Goal: Transaction & Acquisition: Purchase product/service

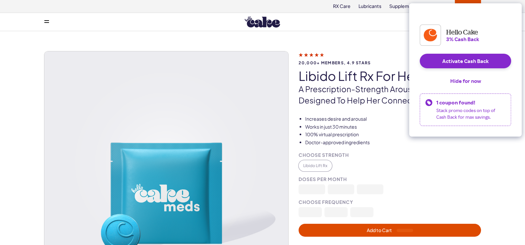
scroll to position [33, 0]
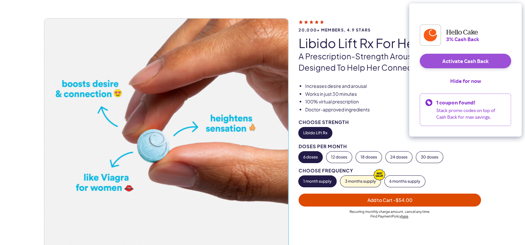
click at [478, 68] on button "Activate Cash Back" at bounding box center [465, 61] width 91 height 15
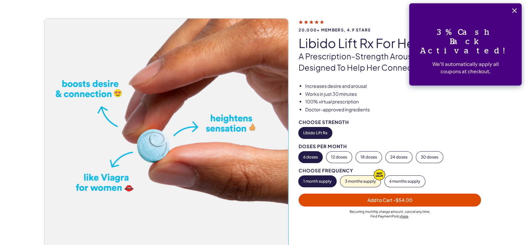
click at [514, 11] on icon "Close" at bounding box center [514, 10] width 5 height 5
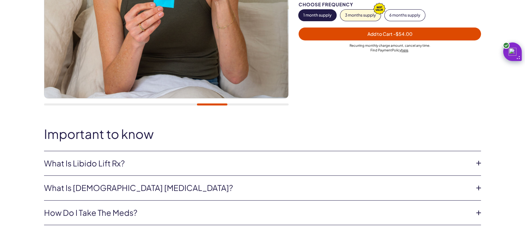
scroll to position [265, 0]
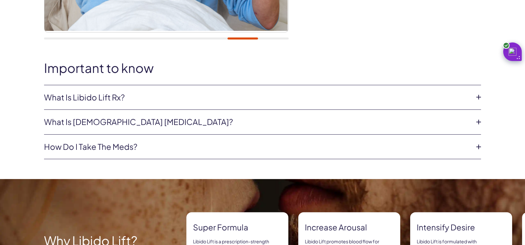
click at [480, 93] on icon at bounding box center [479, 97] width 10 height 10
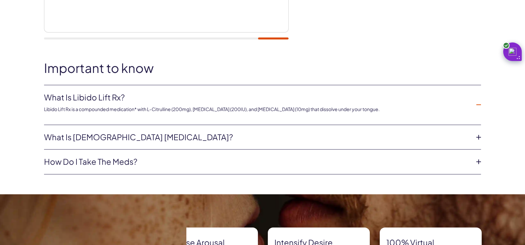
scroll to position [298, 0]
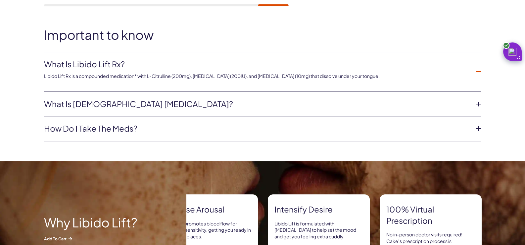
click at [480, 103] on icon at bounding box center [479, 104] width 10 height 10
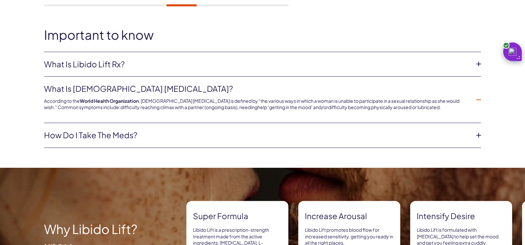
click at [480, 99] on icon at bounding box center [479, 100] width 10 height 10
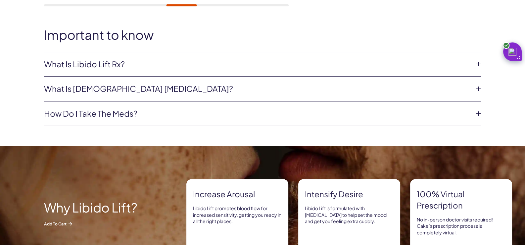
click at [478, 114] on icon at bounding box center [479, 114] width 10 height 10
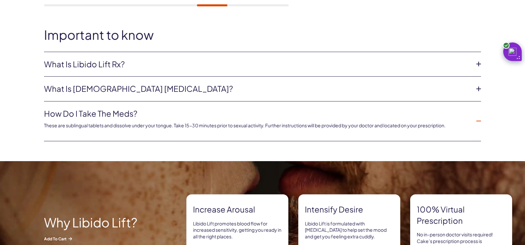
click at [479, 119] on icon at bounding box center [479, 121] width 10 height 10
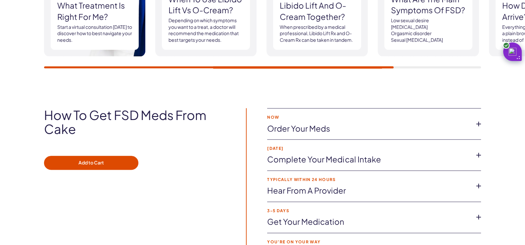
scroll to position [1059, 0]
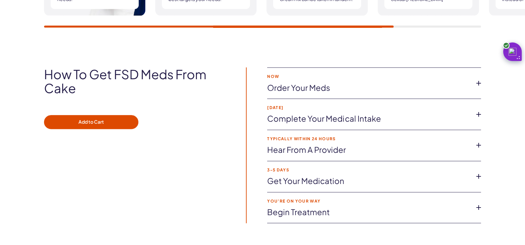
click at [479, 114] on icon at bounding box center [479, 114] width 10 height 10
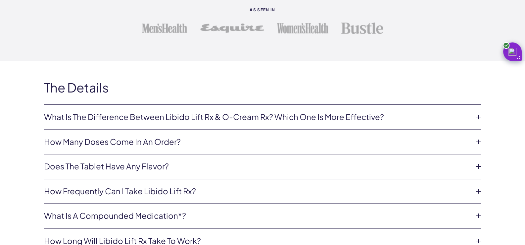
scroll to position [1391, 0]
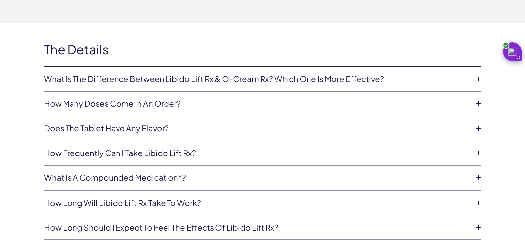
click at [478, 77] on icon at bounding box center [479, 79] width 10 height 10
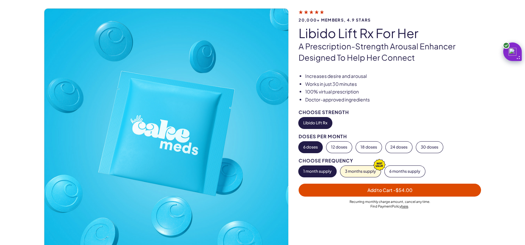
scroll to position [0, 0]
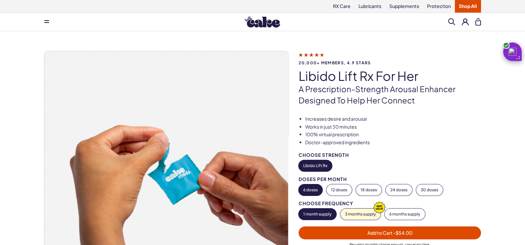
click at [46, 23] on icon at bounding box center [46, 22] width 5 height 1
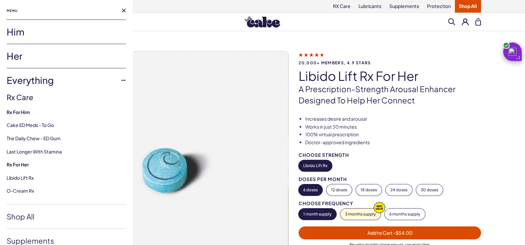
click at [18, 58] on link "Her" at bounding box center [66, 56] width 119 height 24
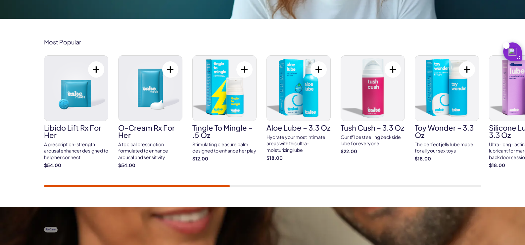
scroll to position [232, 0]
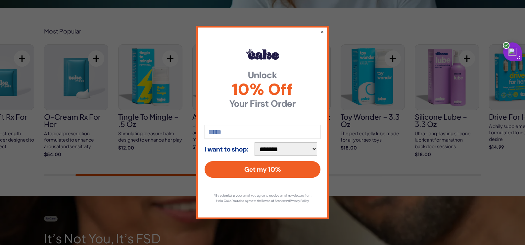
click at [225, 133] on input "email" at bounding box center [263, 132] width 116 height 14
type input "**********"
click at [291, 146] on select "**********" at bounding box center [286, 149] width 63 height 14
select select "*******"
click at [258, 142] on select "**********" at bounding box center [286, 149] width 63 height 14
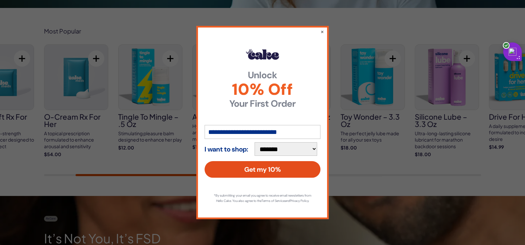
click at [271, 169] on button "Get my 10%" at bounding box center [263, 169] width 116 height 17
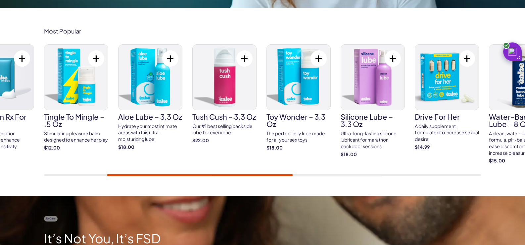
scroll to position [0, 0]
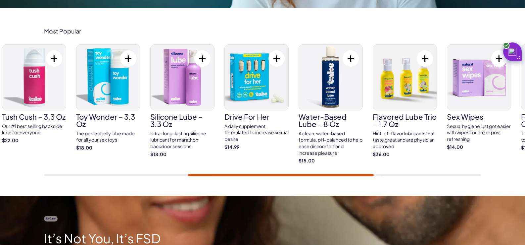
click at [311, 174] on div at bounding box center [281, 175] width 186 height 2
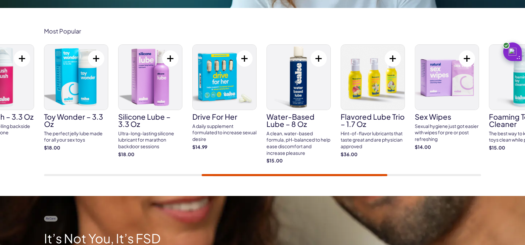
click at [223, 125] on div "A daily supplement formulated to increase sexual desire" at bounding box center [224, 133] width 64 height 20
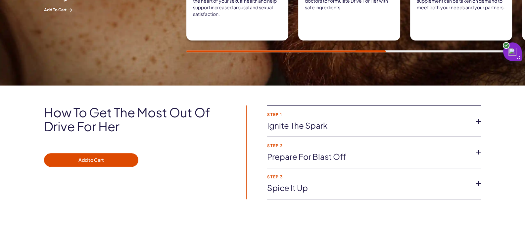
scroll to position [430, 0]
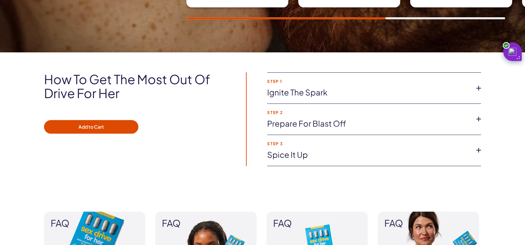
click at [478, 87] on icon at bounding box center [479, 88] width 10 height 10
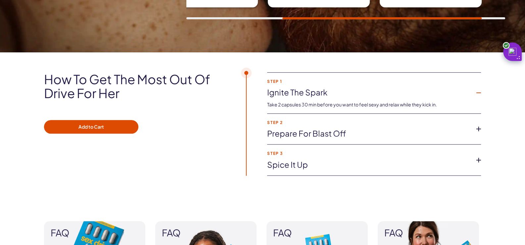
click at [478, 130] on icon at bounding box center [479, 129] width 10 height 10
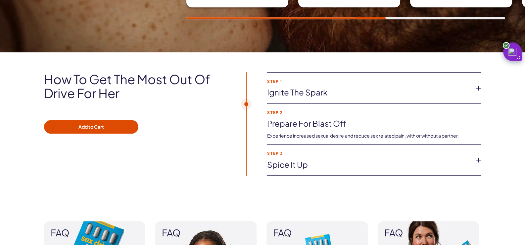
click at [476, 161] on icon at bounding box center [479, 160] width 10 height 10
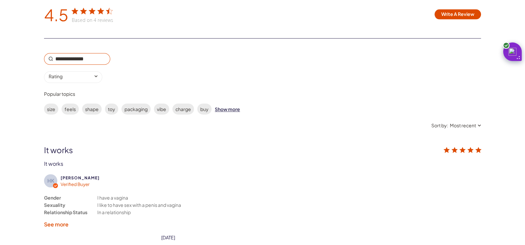
scroll to position [1125, 0]
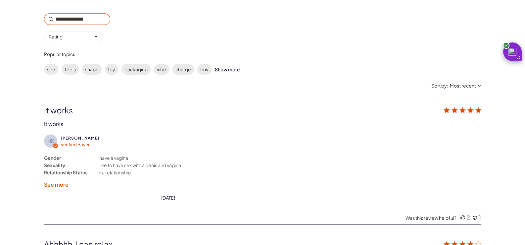
click at [61, 182] on label "See more" at bounding box center [56, 184] width 25 height 7
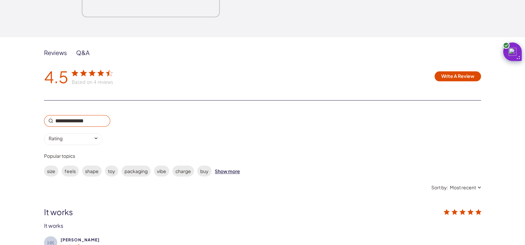
scroll to position [1026, 0]
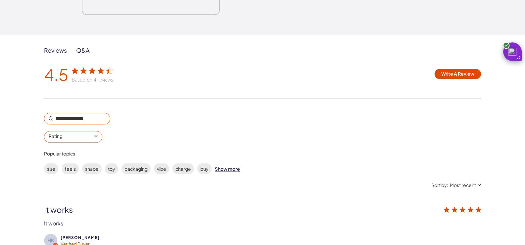
click at [86, 136] on input "0 star rating Rating" at bounding box center [73, 137] width 58 height 12
click at [137, 134] on div "0 star rating Rating All ratings 5 star rating 4 star rating 3 star rating 2 st…" at bounding box center [109, 128] width 131 height 30
click at [226, 167] on div "Show more" at bounding box center [227, 168] width 25 height 11
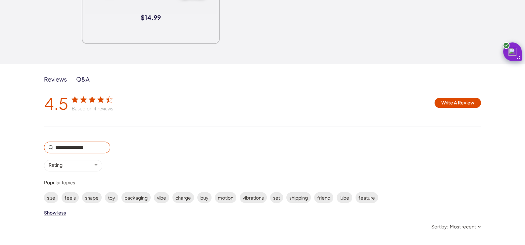
scroll to position [993, 0]
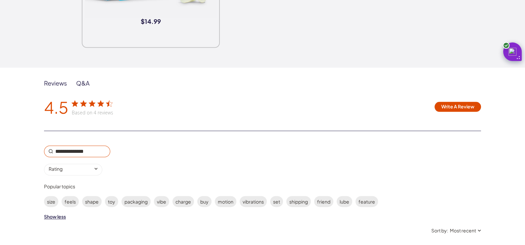
click at [51, 84] on div "Reviews" at bounding box center [55, 83] width 23 height 8
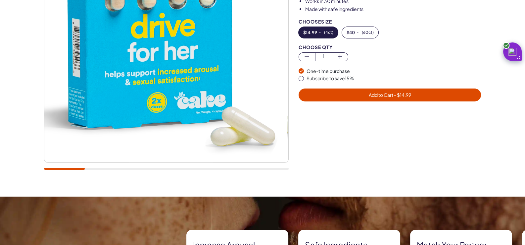
scroll to position [132, 0]
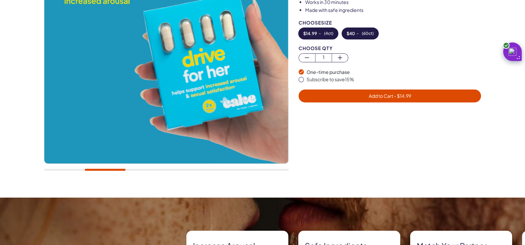
click at [360, 36] on button "$ 40 - ( 60ct )" at bounding box center [360, 33] width 36 height 11
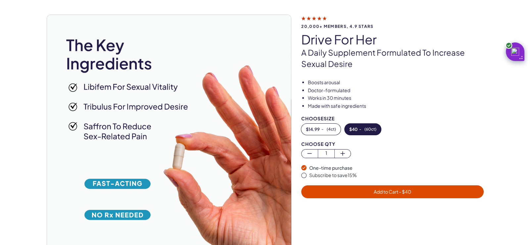
scroll to position [66, 0]
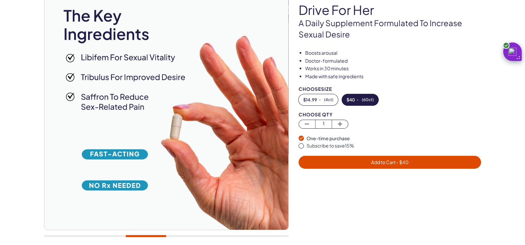
click at [301, 144] on span "button" at bounding box center [301, 145] width 5 height 5
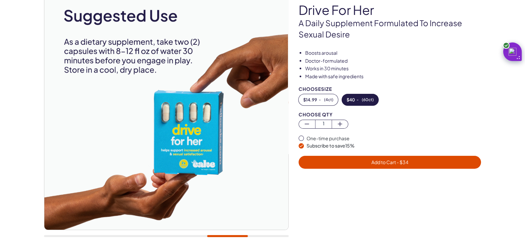
click at [431, 160] on span "Add to Cart - $ 34" at bounding box center [390, 162] width 174 height 8
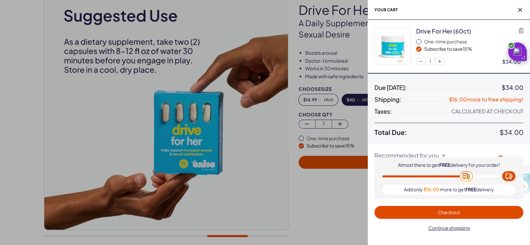
scroll to position [0, 0]
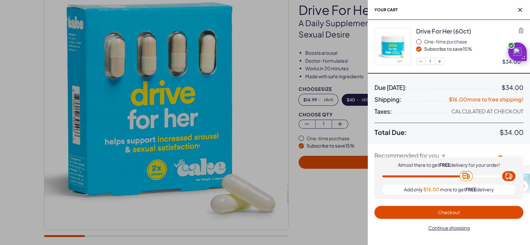
click at [474, 210] on span "Checkout" at bounding box center [448, 212] width 141 height 8
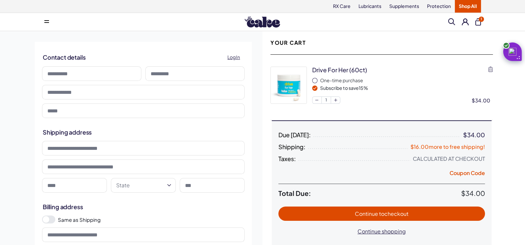
click at [56, 74] on input at bounding box center [91, 73] width 99 height 15
type input "******"
type input "*****"
type input "**********"
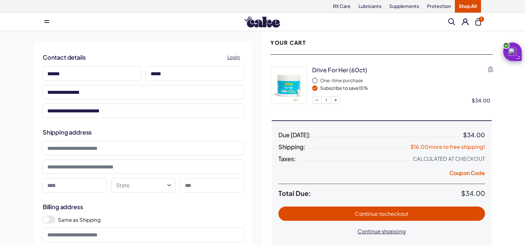
type input "**********"
click at [91, 145] on input at bounding box center [143, 148] width 203 height 15
type input "**********"
type input "***"
select select "**"
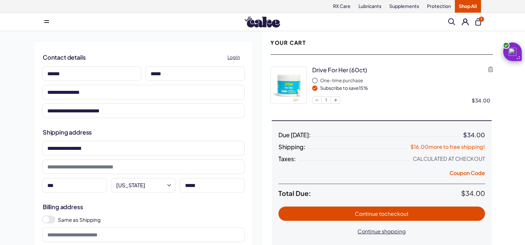
type input "*****"
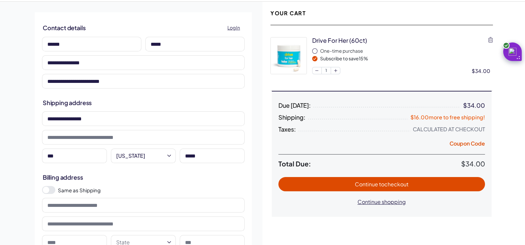
scroll to position [66, 0]
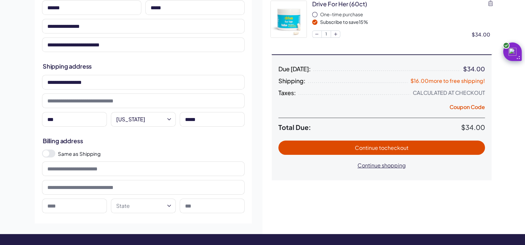
click at [51, 154] on span at bounding box center [48, 153] width 13 height 8
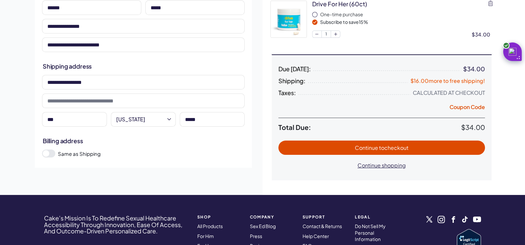
click at [430, 147] on span "Continue to checkout" at bounding box center [381, 148] width 193 height 8
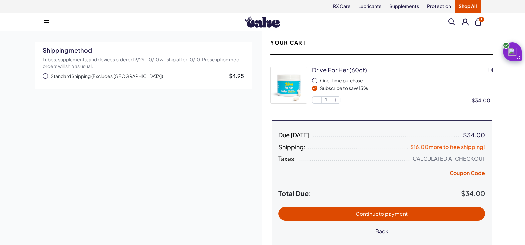
click at [44, 74] on span "button" at bounding box center [45, 75] width 5 height 5
click at [477, 173] on button "Coupon Code" at bounding box center [467, 173] width 35 height 9
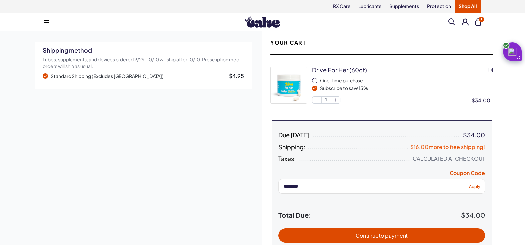
type input "*******"
click at [475, 187] on span "Apply" at bounding box center [474, 185] width 11 height 5
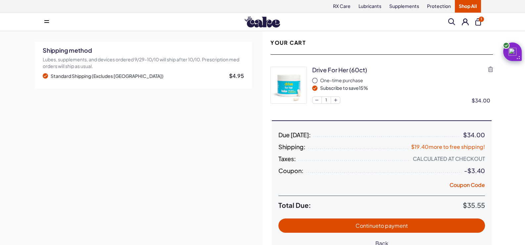
click at [46, 75] on icon "button" at bounding box center [45, 75] width 3 height 3
click at [45, 76] on icon "button" at bounding box center [45, 75] width 3 height 3
click at [48, 23] on span at bounding box center [46, 21] width 5 height 3
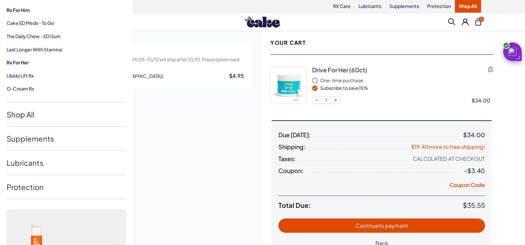
scroll to position [97, 0]
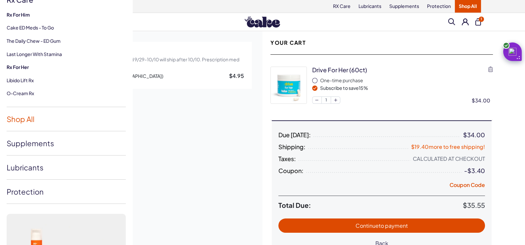
click at [23, 117] on link "Shop All" at bounding box center [66, 119] width 119 height 24
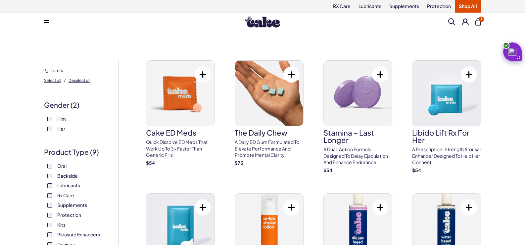
click at [79, 81] on span "Deselect all" at bounding box center [80, 80] width 22 height 5
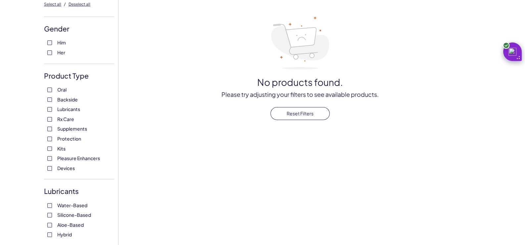
scroll to position [99, 0]
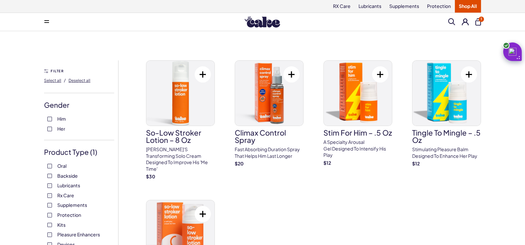
click at [45, 20] on icon at bounding box center [46, 20] width 5 height 1
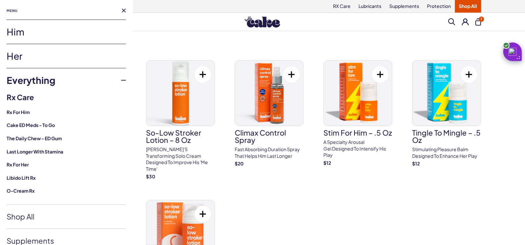
click at [55, 56] on link "Her" at bounding box center [66, 56] width 119 height 24
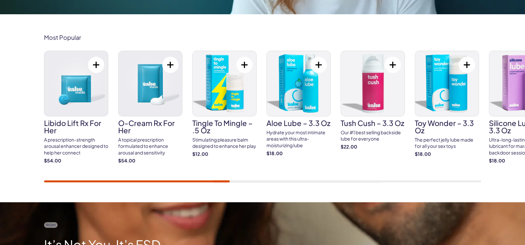
scroll to position [199, 0]
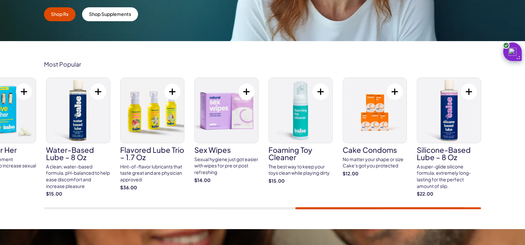
click at [475, 208] on div at bounding box center [388, 208] width 186 height 2
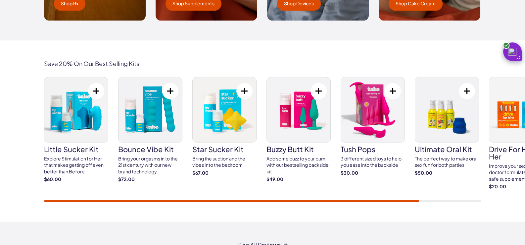
scroll to position [1159, 0]
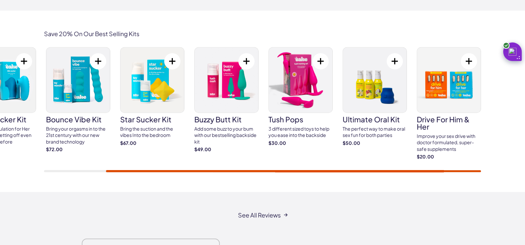
click at [391, 170] on div at bounding box center [293, 171] width 375 height 2
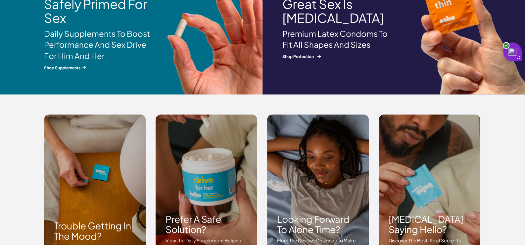
scroll to position [762, 0]
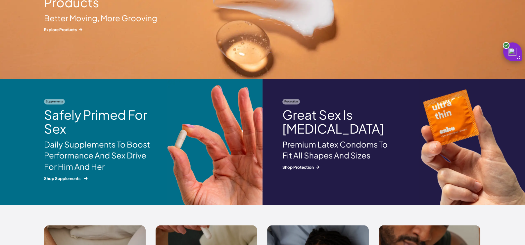
click at [123, 119] on h2 "Safely Primed For Sex" at bounding box center [97, 122] width 106 height 28
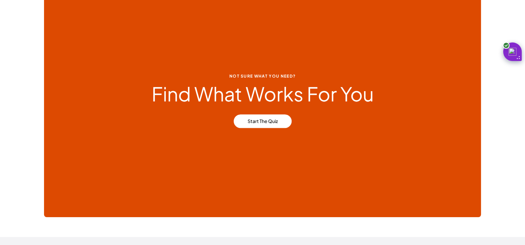
scroll to position [199, 0]
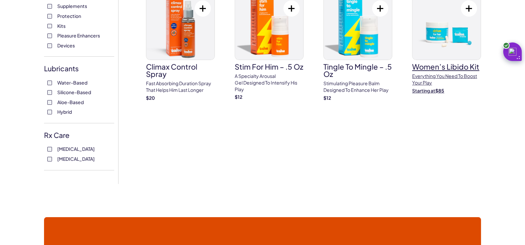
click at [442, 70] on h3 "Women’s Libido Kit" at bounding box center [446, 66] width 69 height 7
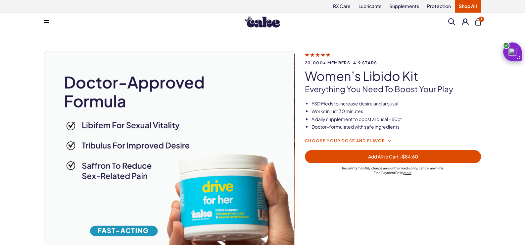
click at [387, 141] on icon at bounding box center [389, 141] width 8 height 8
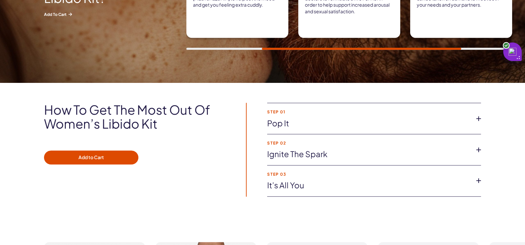
scroll to position [563, 0]
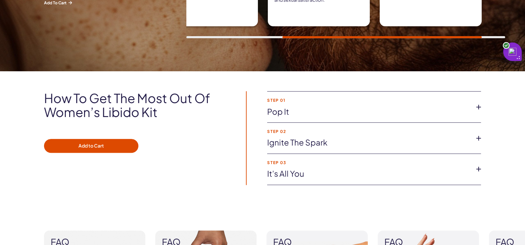
click at [477, 107] on icon at bounding box center [479, 107] width 10 height 10
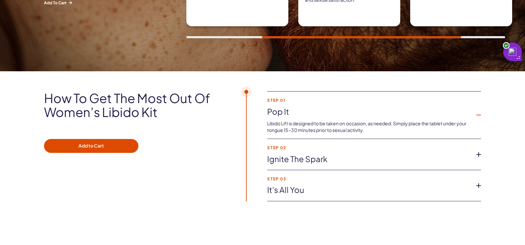
click at [478, 155] on icon at bounding box center [479, 154] width 10 height 10
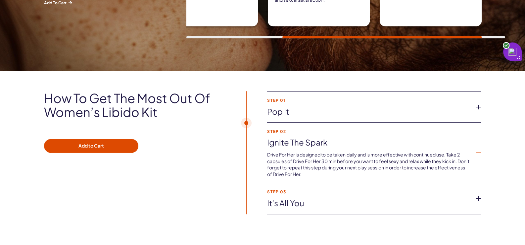
click at [480, 197] on icon at bounding box center [479, 198] width 10 height 10
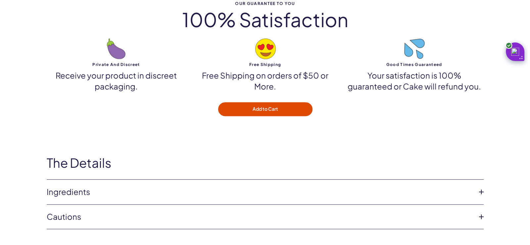
scroll to position [1125, 0]
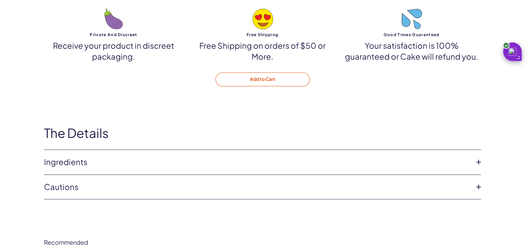
click at [281, 78] on button "Add to Cart" at bounding box center [263, 79] width 94 height 14
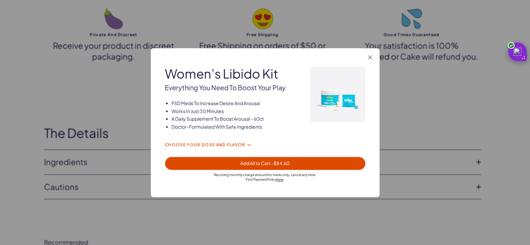
click at [246, 143] on icon at bounding box center [249, 145] width 8 height 8
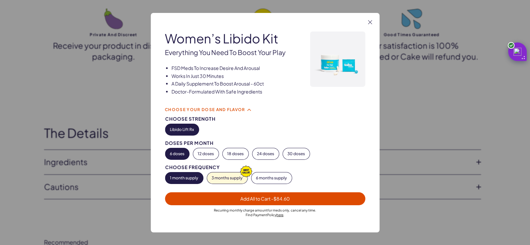
click at [293, 198] on span "Add All to Cart - $84.60" at bounding box center [265, 199] width 192 height 8
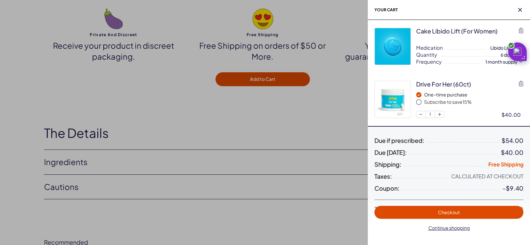
click at [443, 210] on span "Checkout" at bounding box center [449, 212] width 22 height 6
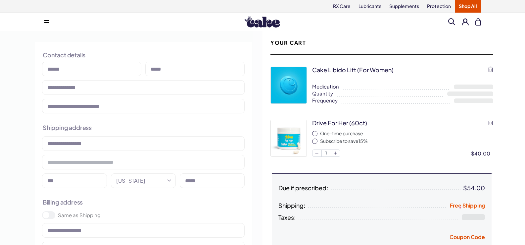
select select "**"
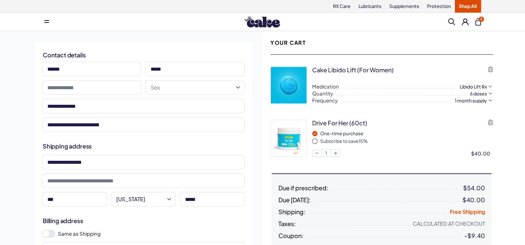
scroll to position [66, 0]
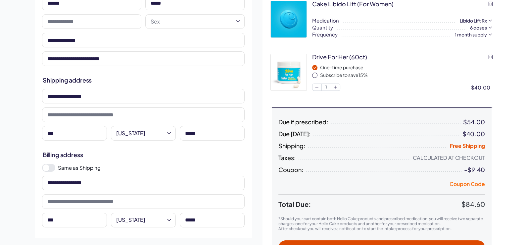
click at [473, 184] on button "Coupon Code" at bounding box center [467, 184] width 35 height 9
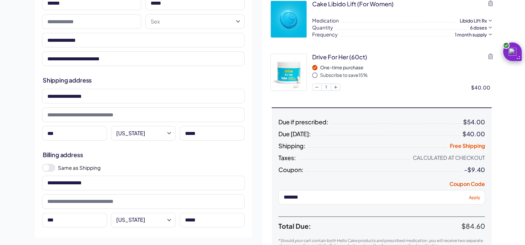
type input "*******"
click at [480, 195] on span "Apply" at bounding box center [474, 196] width 11 height 5
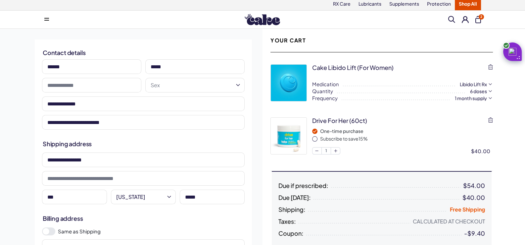
scroll to position [0, 0]
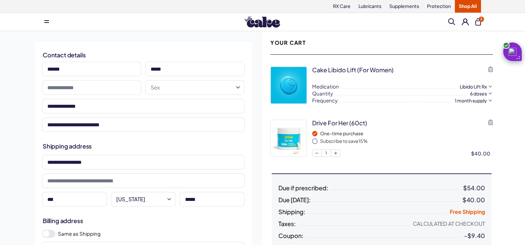
click at [479, 23] on button "2" at bounding box center [478, 21] width 6 height 7
click at [491, 70] on icon "button" at bounding box center [490, 69] width 5 height 5
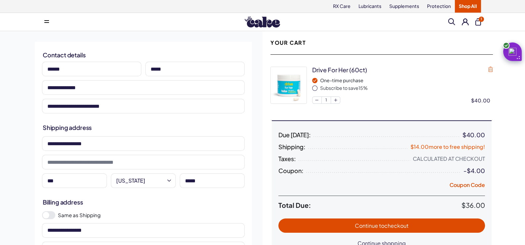
click at [492, 71] on icon "button" at bounding box center [490, 69] width 5 height 5
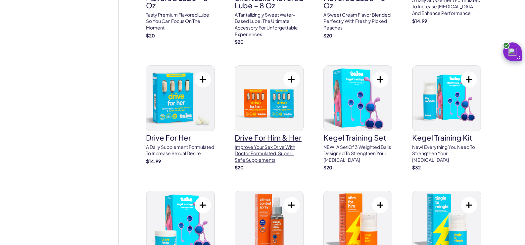
scroll to position [563, 0]
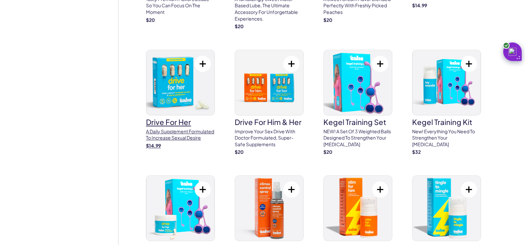
click at [161, 94] on img at bounding box center [180, 82] width 68 height 65
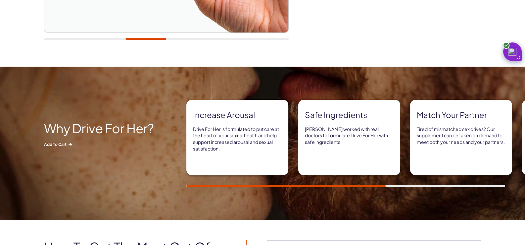
scroll to position [265, 0]
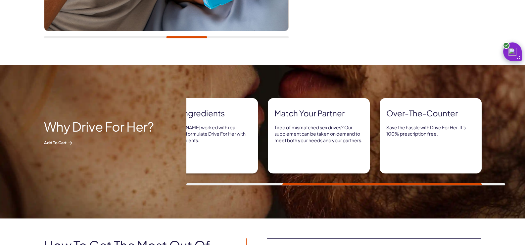
click at [482, 183] on div at bounding box center [381, 184] width 199 height 2
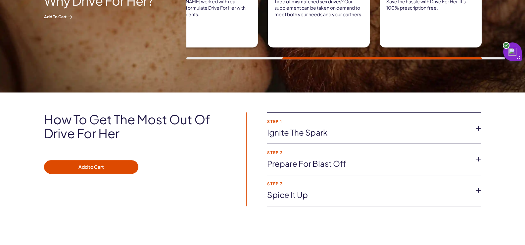
scroll to position [397, 0]
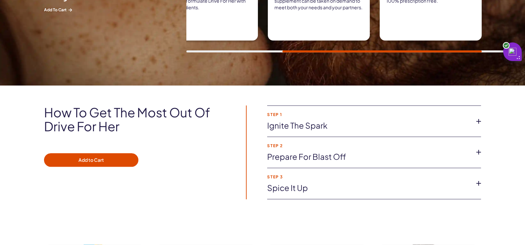
click at [477, 121] on icon at bounding box center [479, 121] width 10 height 10
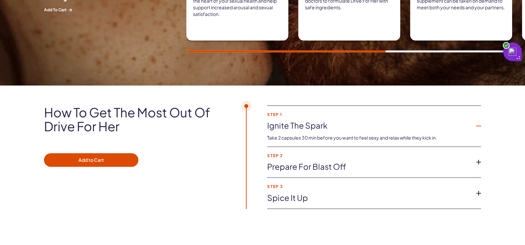
click at [480, 162] on icon at bounding box center [479, 162] width 10 height 10
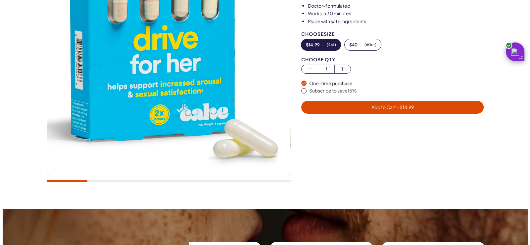
scroll to position [33, 0]
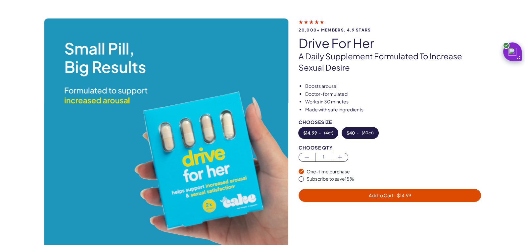
click at [357, 135] on button "$ 40 - ( 60ct )" at bounding box center [360, 132] width 36 height 11
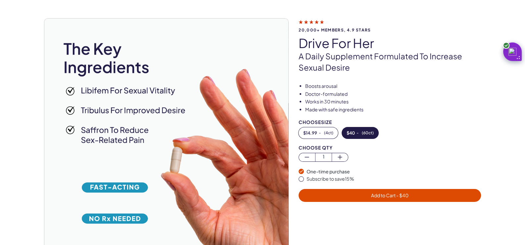
click at [392, 193] on span "Add to Cart - $ 40" at bounding box center [389, 195] width 37 height 6
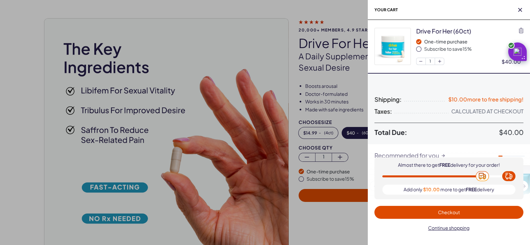
scroll to position [0, 0]
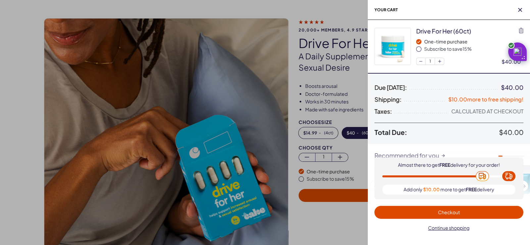
click at [454, 211] on span "Checkout" at bounding box center [449, 212] width 22 height 6
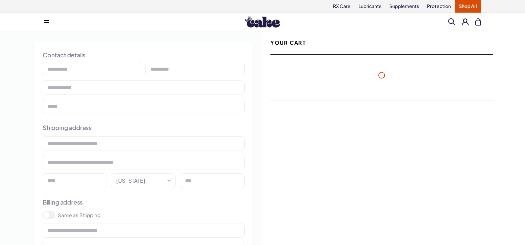
select select "**"
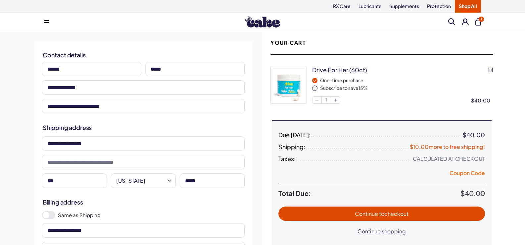
click at [474, 172] on button "Coupon Code" at bounding box center [467, 173] width 35 height 9
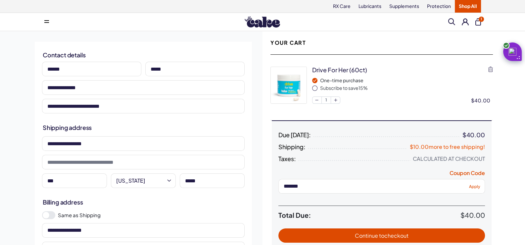
type input "*******"
click at [478, 186] on span "Apply" at bounding box center [474, 185] width 11 height 5
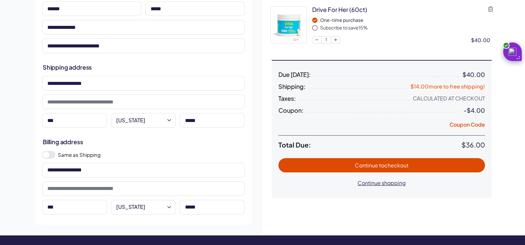
scroll to position [66, 0]
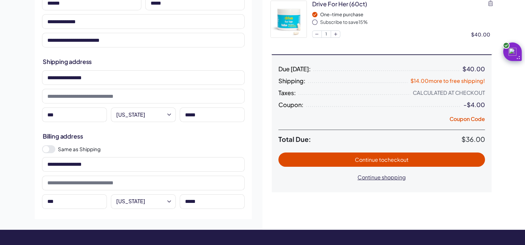
click at [48, 148] on span at bounding box center [46, 149] width 7 height 7
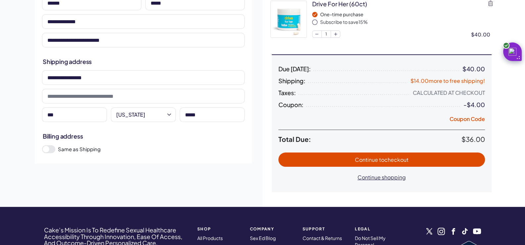
click at [442, 161] on span "Continue to checkout" at bounding box center [381, 160] width 193 height 8
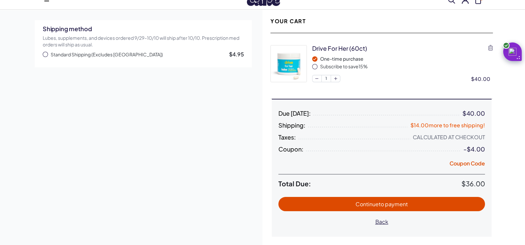
scroll to position [33, 0]
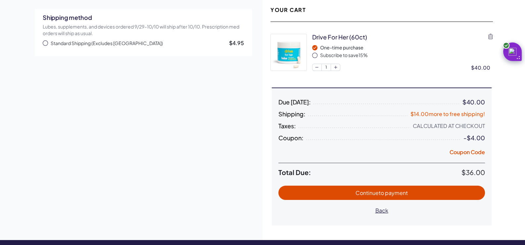
click at [434, 196] on button "Continue to payment" at bounding box center [381, 192] width 207 height 14
click at [45, 44] on span "button" at bounding box center [45, 42] width 5 height 5
click at [408, 187] on button "Continue to payment" at bounding box center [381, 192] width 207 height 14
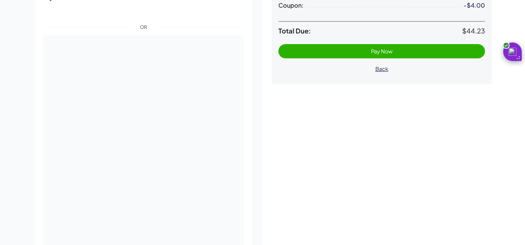
scroll to position [199, 0]
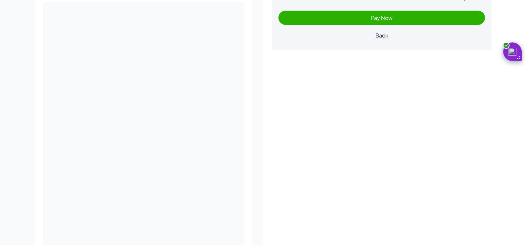
click at [244, 194] on div "Payment OR I understand and acknowledge the risks and benefits of the prescribe…" at bounding box center [143, 126] width 217 height 346
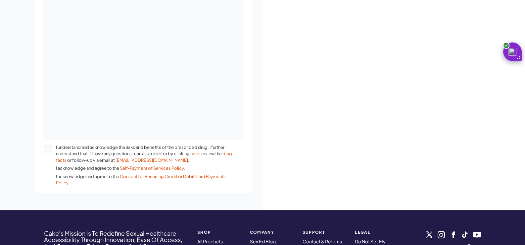
scroll to position [331, 0]
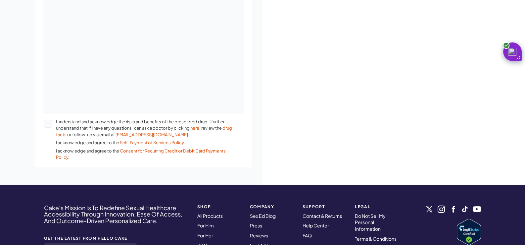
click at [46, 124] on button "I understand and acknowledge the risks and benefits of the prescribed drug. I f…" at bounding box center [48, 124] width 8 height 8
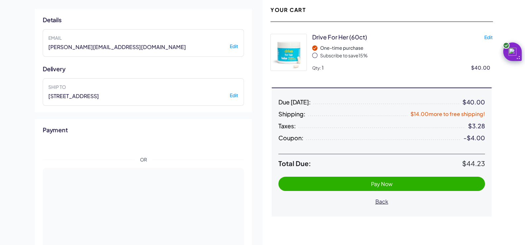
scroll to position [0, 0]
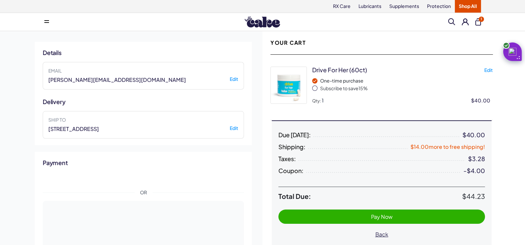
click at [314, 87] on div "One-time purchase Subscribe to save 15 %" at bounding box center [402, 84] width 181 height 14
click at [316, 86] on div "One-time purchase Subscribe to save 15 %" at bounding box center [402, 84] width 181 height 14
click at [332, 87] on div "One-time purchase Subscribe to save 15 %" at bounding box center [402, 84] width 181 height 14
click at [489, 69] on button "Edit" at bounding box center [488, 70] width 9 height 6
select select "**"
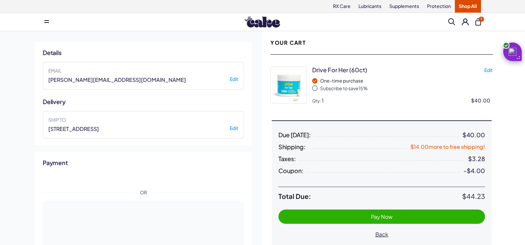
select select "**"
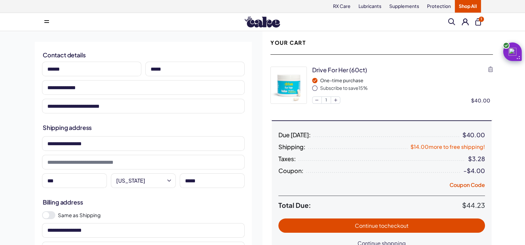
click at [315, 89] on span "button" at bounding box center [314, 87] width 5 height 5
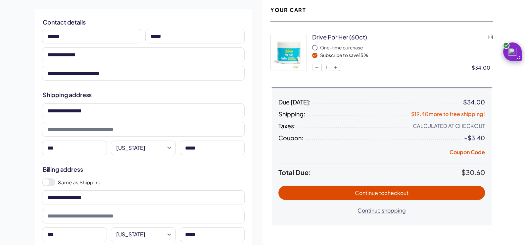
click at [50, 179] on span at bounding box center [48, 182] width 13 height 8
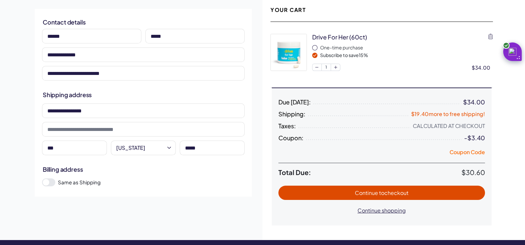
click at [469, 152] on button "Coupon Code" at bounding box center [467, 152] width 35 height 9
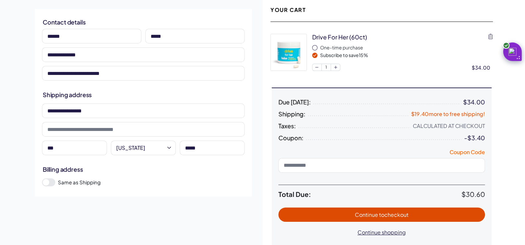
click at [484, 151] on button "Coupon Code" at bounding box center [467, 152] width 35 height 9
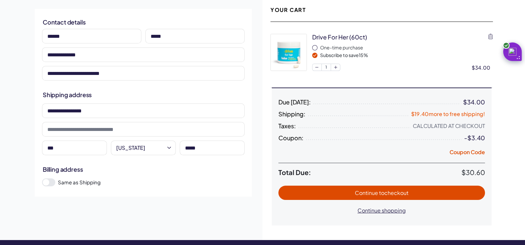
click at [432, 190] on span "Continue to checkout" at bounding box center [381, 193] width 193 height 8
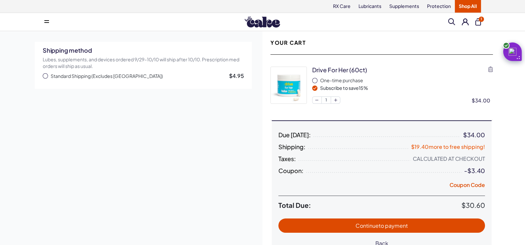
click at [43, 76] on span "button" at bounding box center [45, 75] width 5 height 5
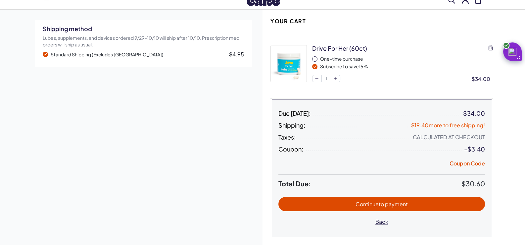
scroll to position [33, 0]
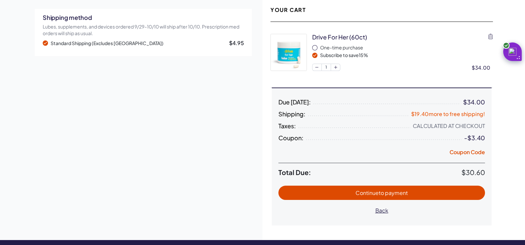
click at [418, 193] on span "Continue to payment" at bounding box center [381, 193] width 193 height 8
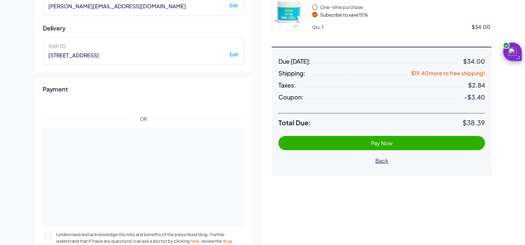
scroll to position [99, 0]
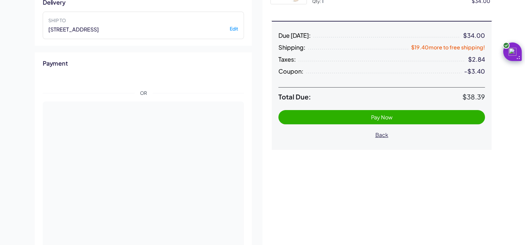
click at [245, 177] on div "Payment OR I understand and acknowledge the risks and benefits of the prescribe…" at bounding box center [143, 188] width 217 height 272
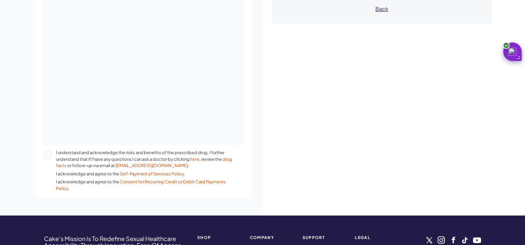
scroll to position [232, 0]
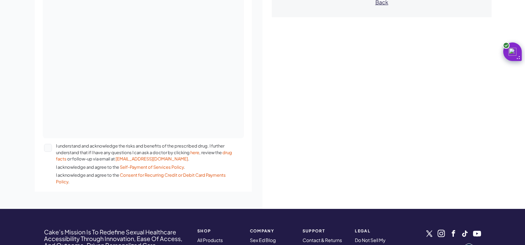
click at [46, 146] on button "I understand and acknowledge the risks and benefits of the prescribed drug. I f…" at bounding box center [48, 148] width 8 height 8
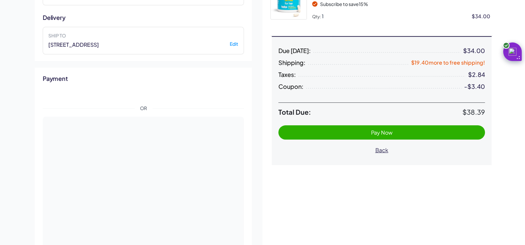
scroll to position [66, 0]
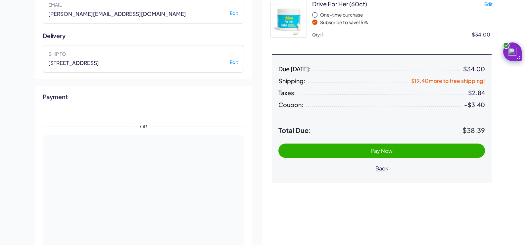
click at [337, 151] on span "Pay Now" at bounding box center [381, 151] width 193 height 8
